Goal: Task Accomplishment & Management: Use online tool/utility

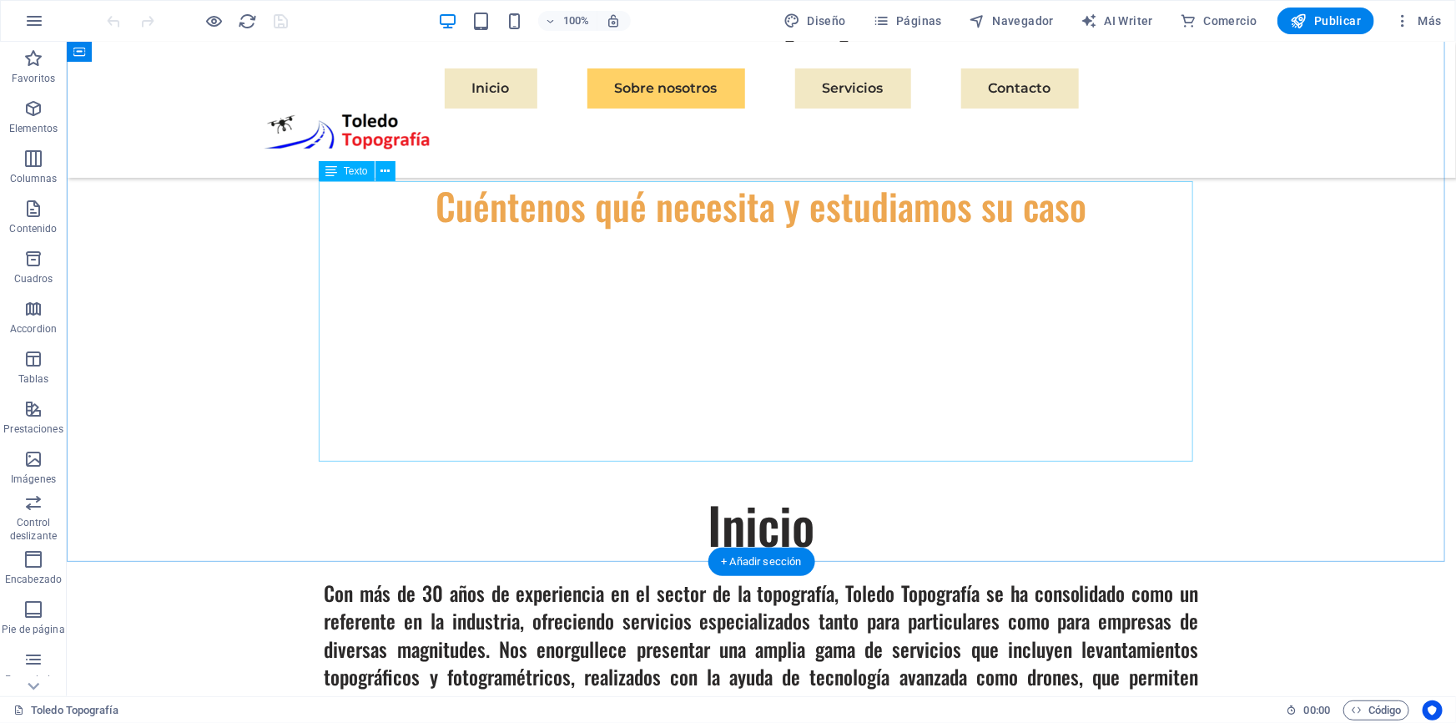
scroll to position [1213, 0]
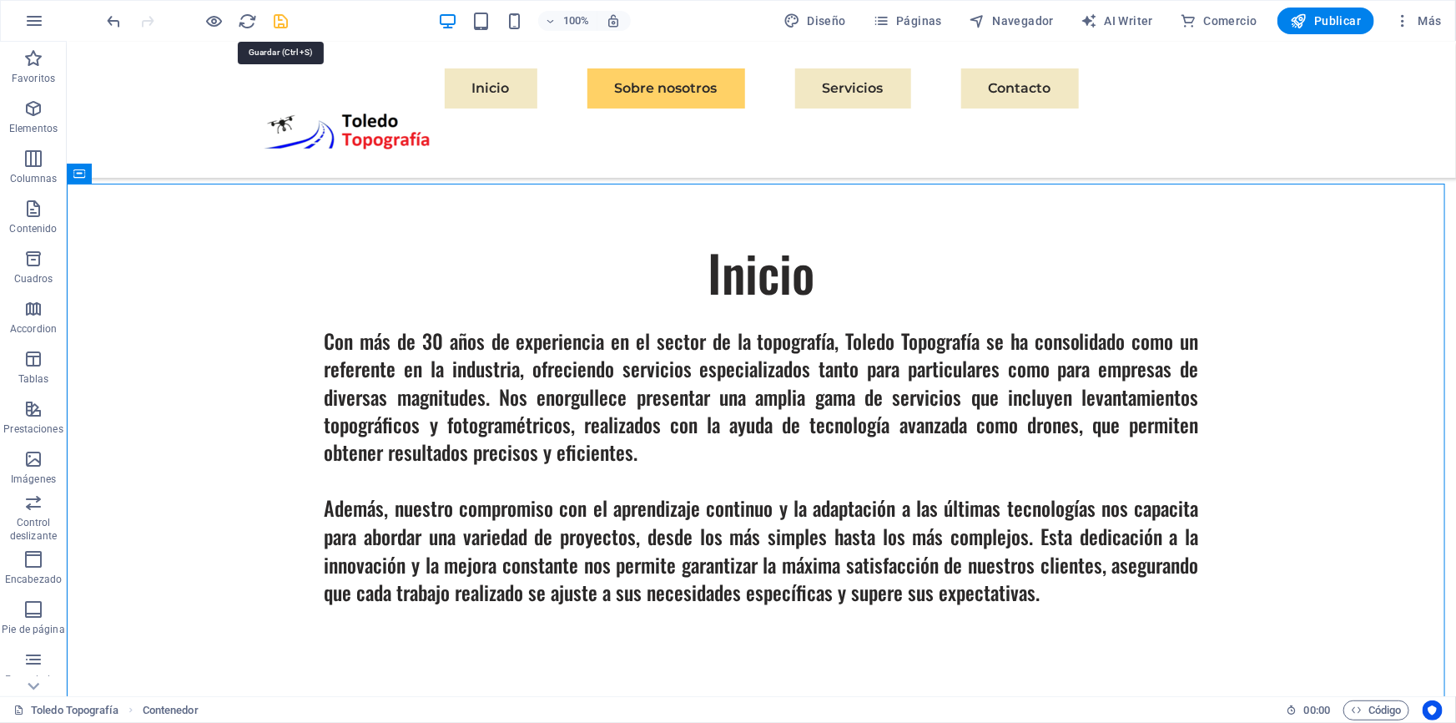
click at [283, 19] on icon "save" at bounding box center [281, 21] width 19 height 19
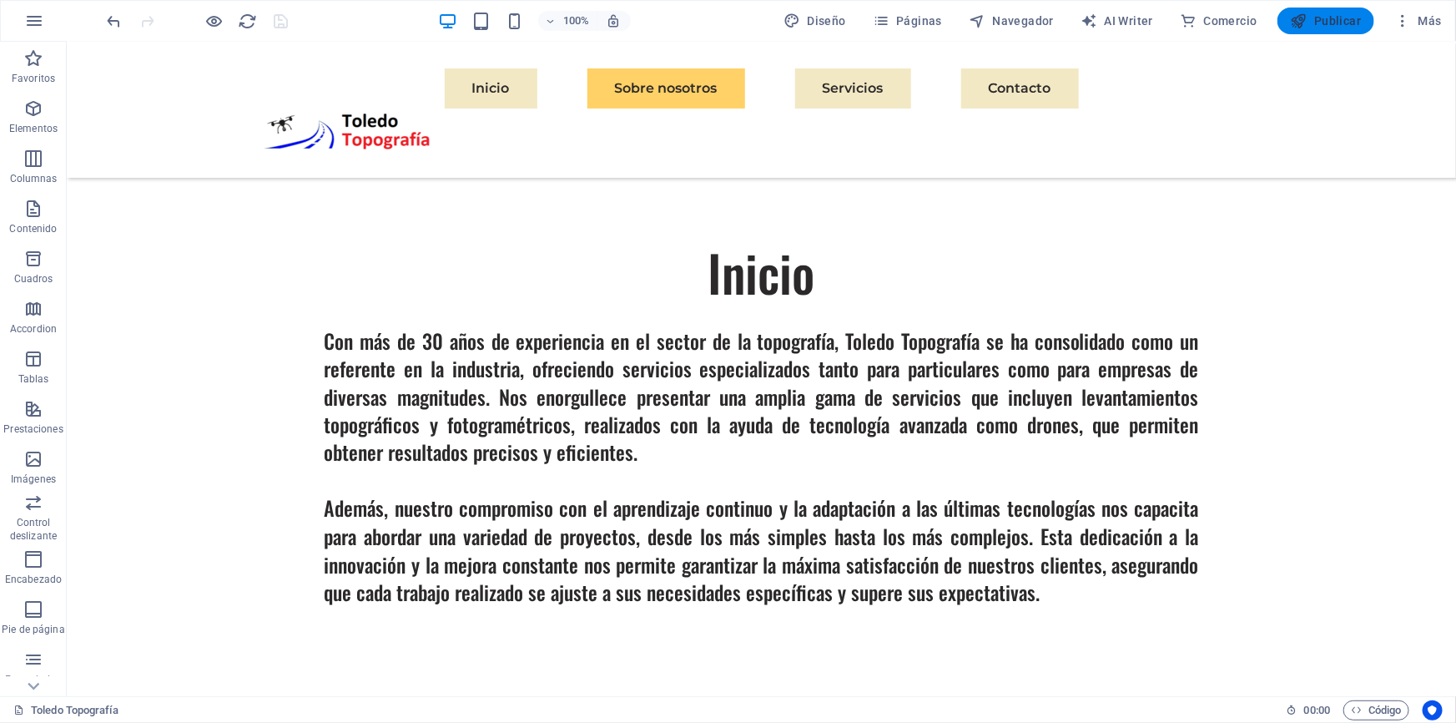
click at [1354, 24] on span "Publicar" at bounding box center [1326, 21] width 71 height 17
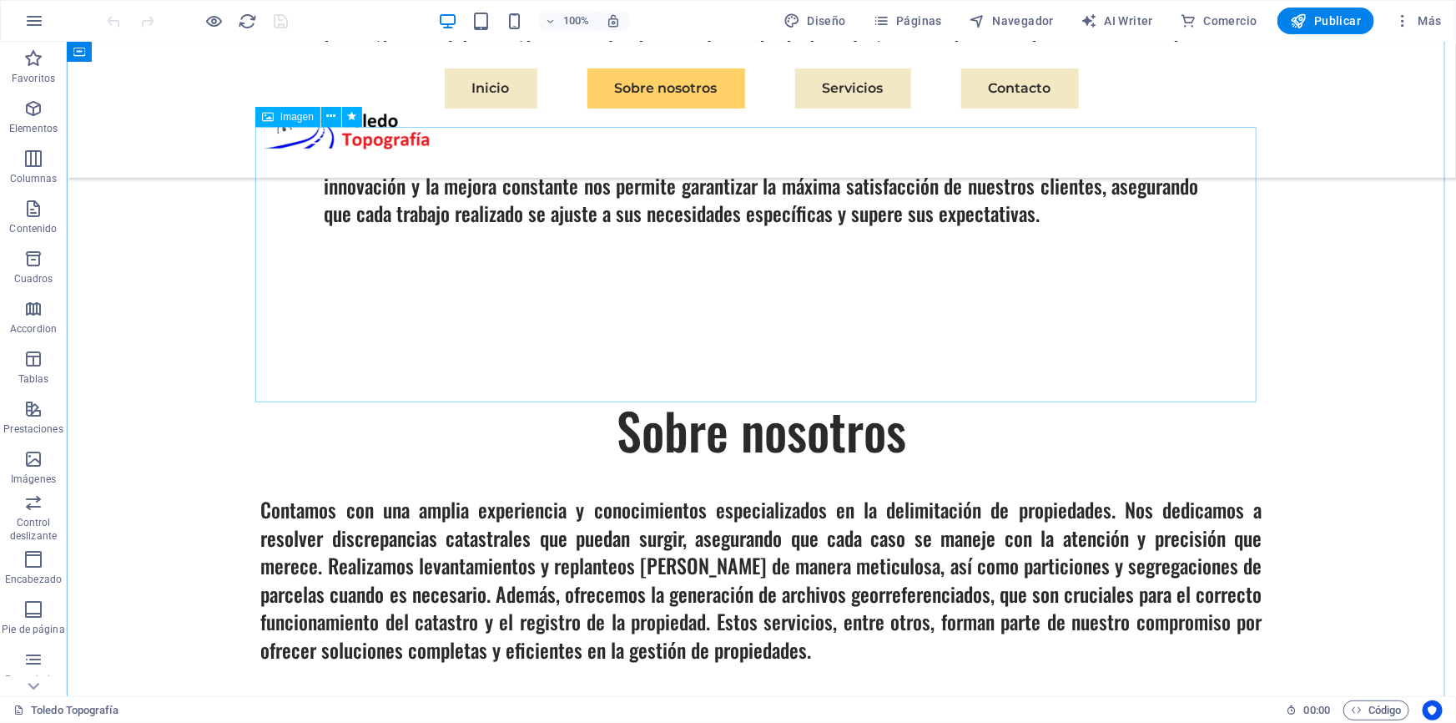
scroll to position [1744, 0]
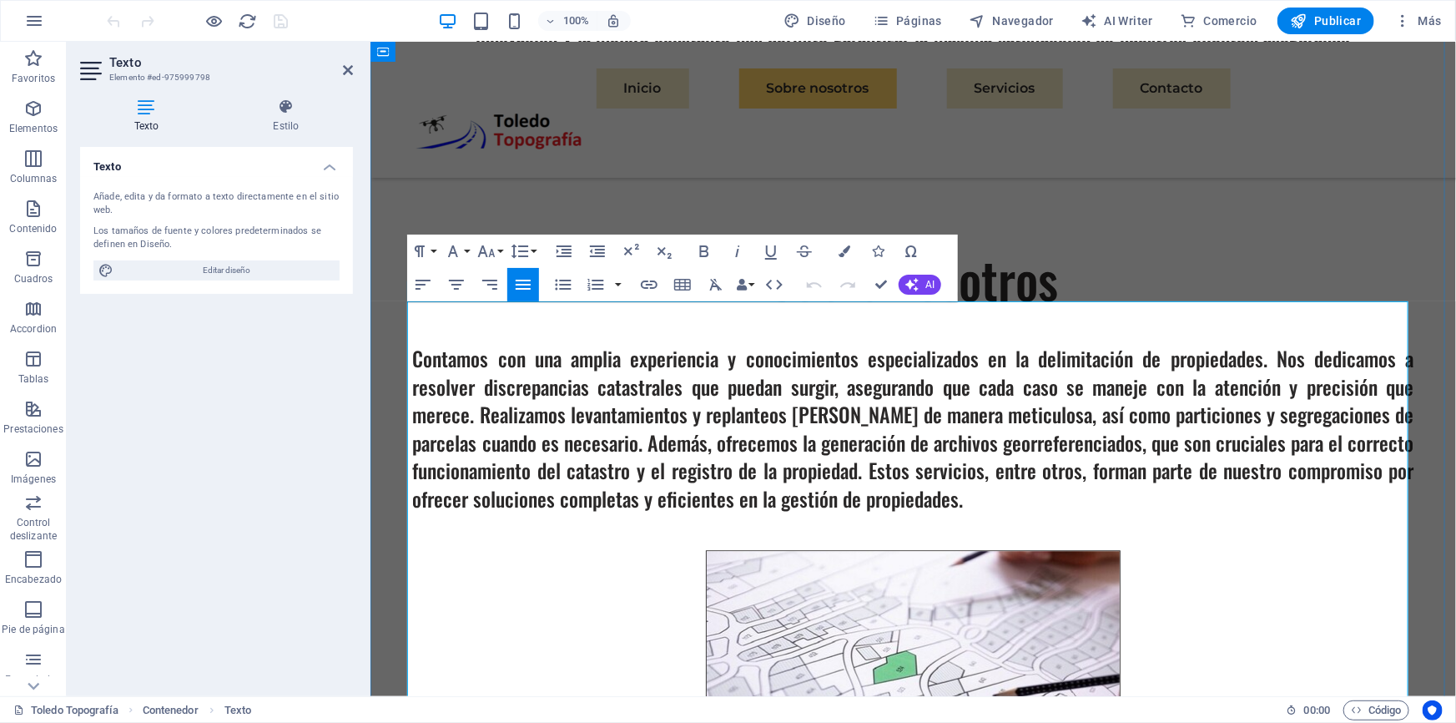
drag, startPoint x: 1016, startPoint y: 341, endPoint x: 1017, endPoint y: 351, distance: 9.3
click at [1240, 549] on figure at bounding box center [912, 687] width 1001 height 276
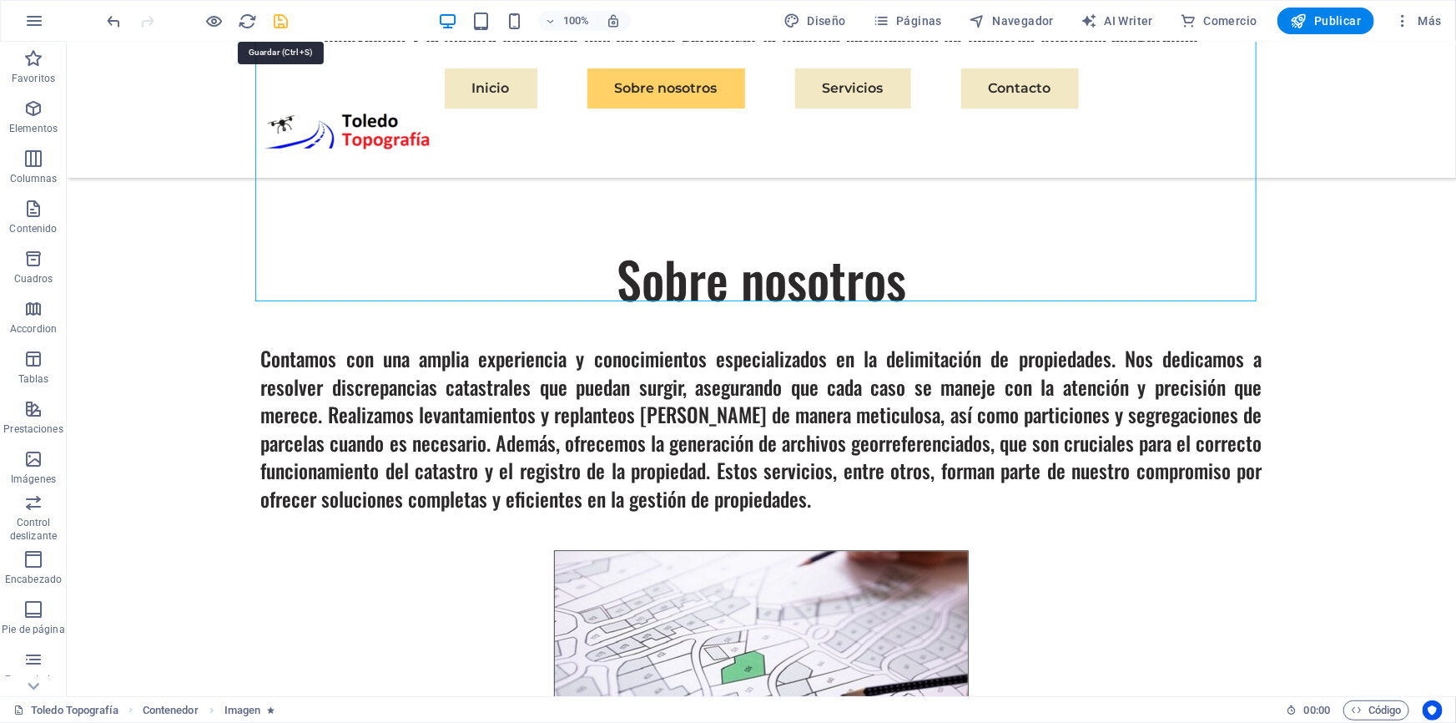
click at [280, 22] on icon "save" at bounding box center [281, 21] width 19 height 19
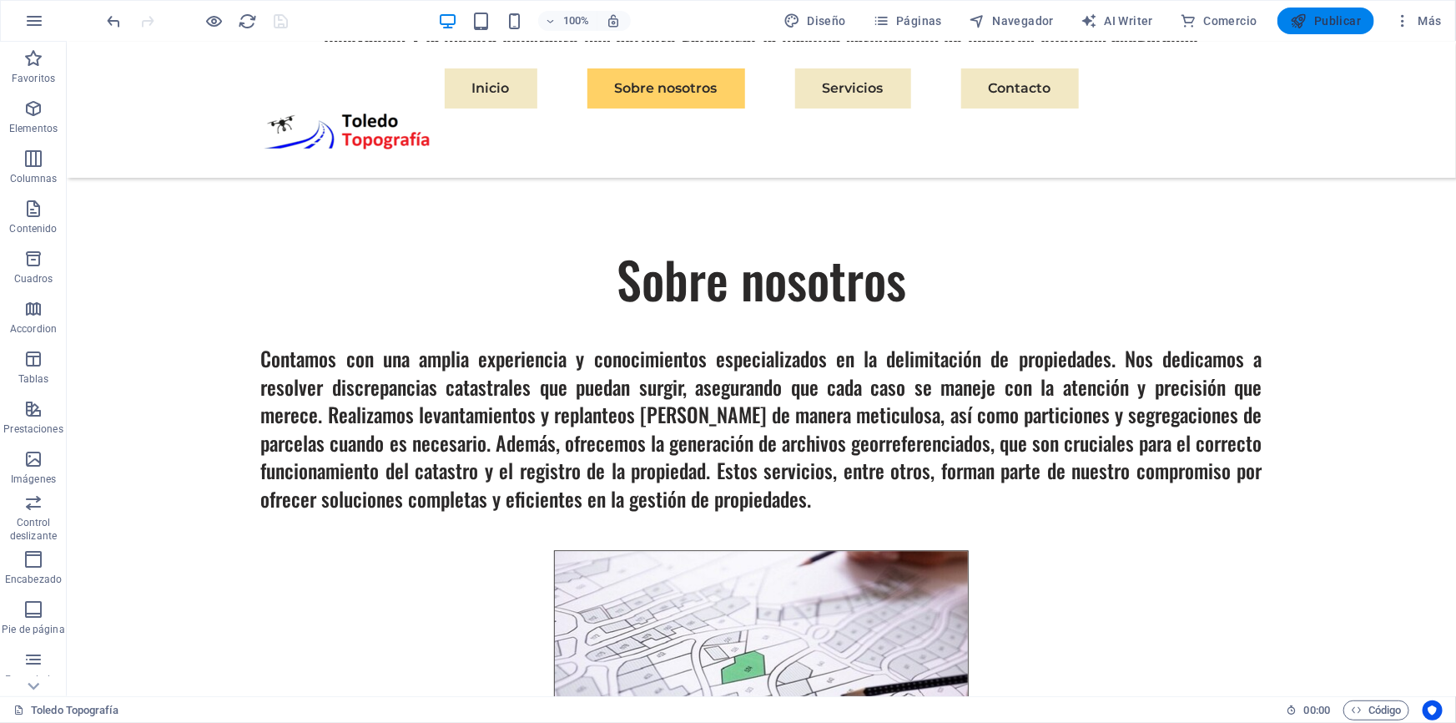
click at [1335, 24] on span "Publicar" at bounding box center [1326, 21] width 71 height 17
